Goal: Check status: Check status

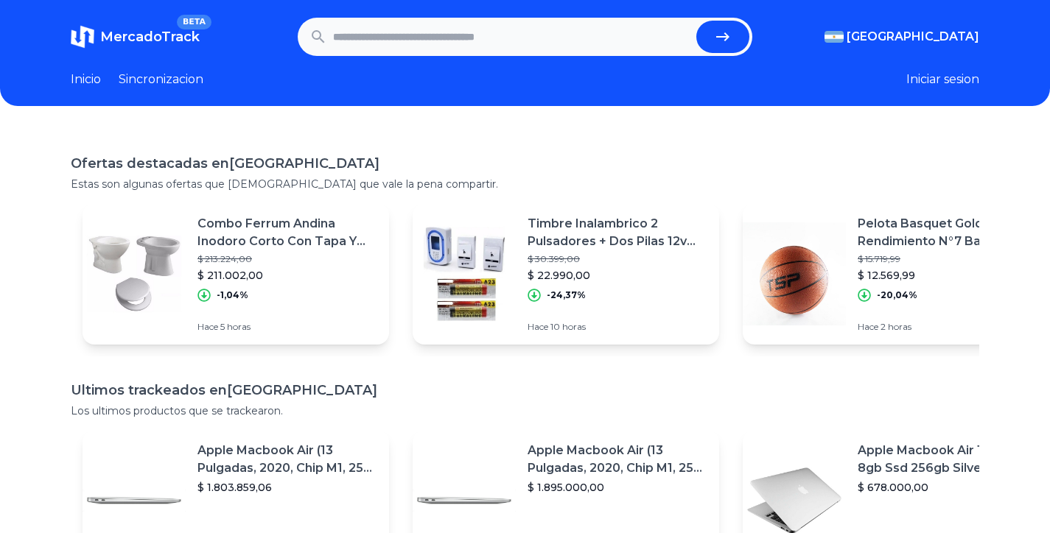
click at [379, 38] on input "text" at bounding box center [511, 37] width 357 height 32
paste input "**********"
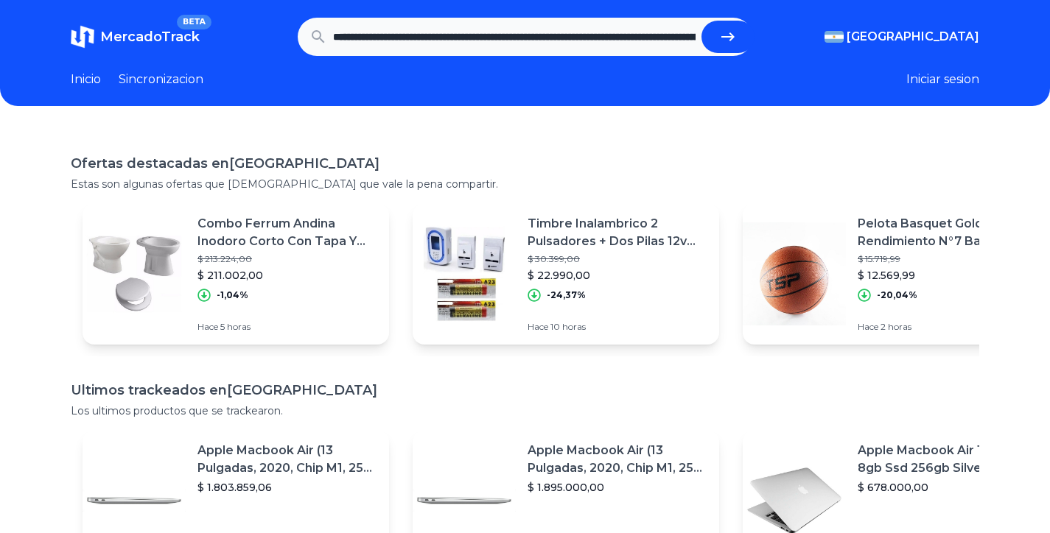
click at [730, 36] on icon "submit" at bounding box center [727, 36] width 13 height 9
type input "**********"
